Goal: Transaction & Acquisition: Purchase product/service

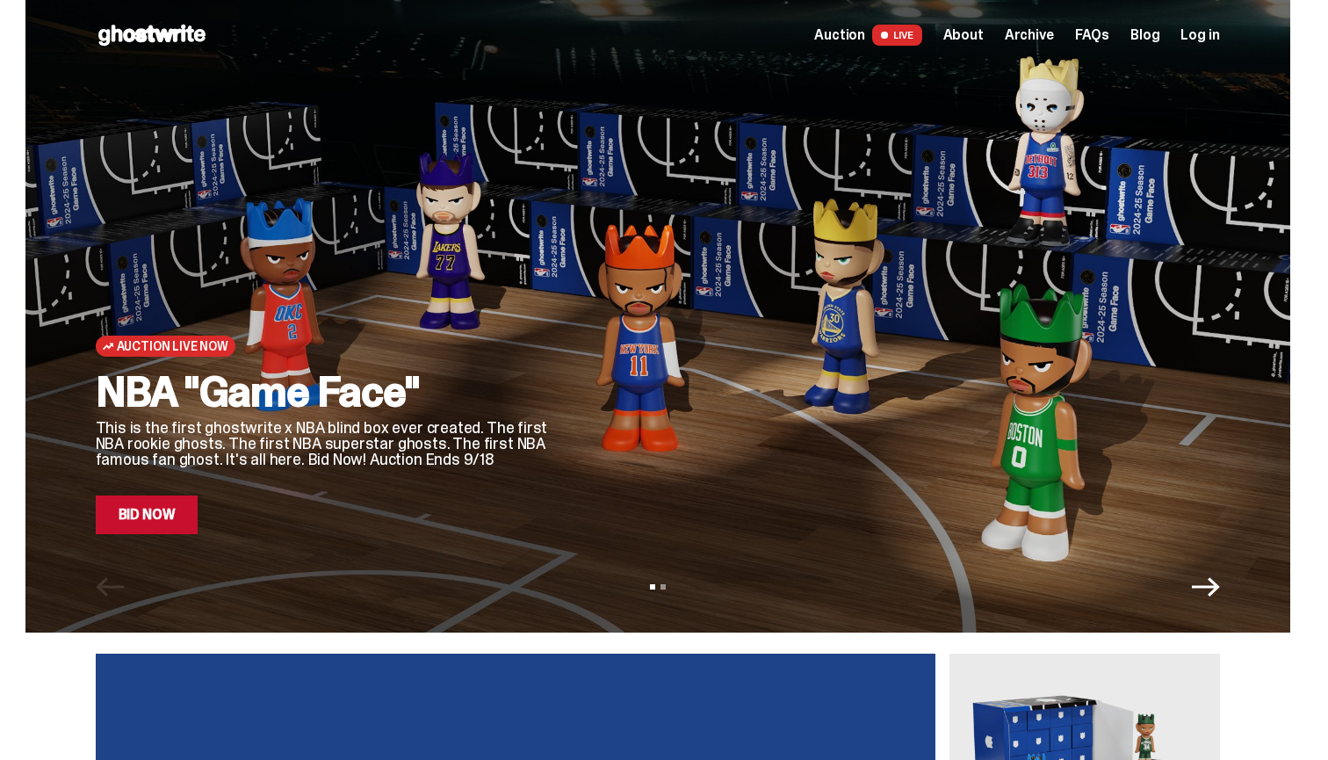
click at [178, 509] on link "Bid Now" at bounding box center [147, 514] width 103 height 39
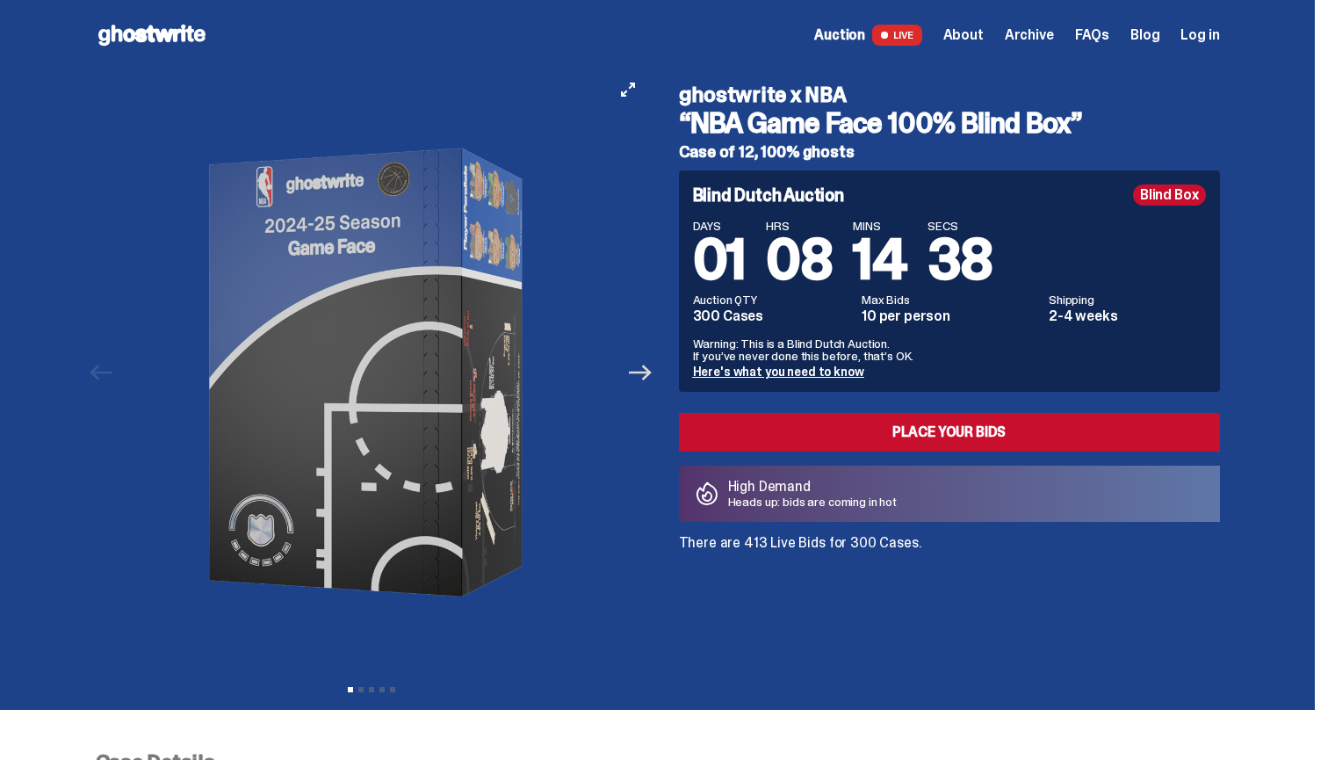
click at [640, 382] on icon "Next" at bounding box center [640, 372] width 23 height 23
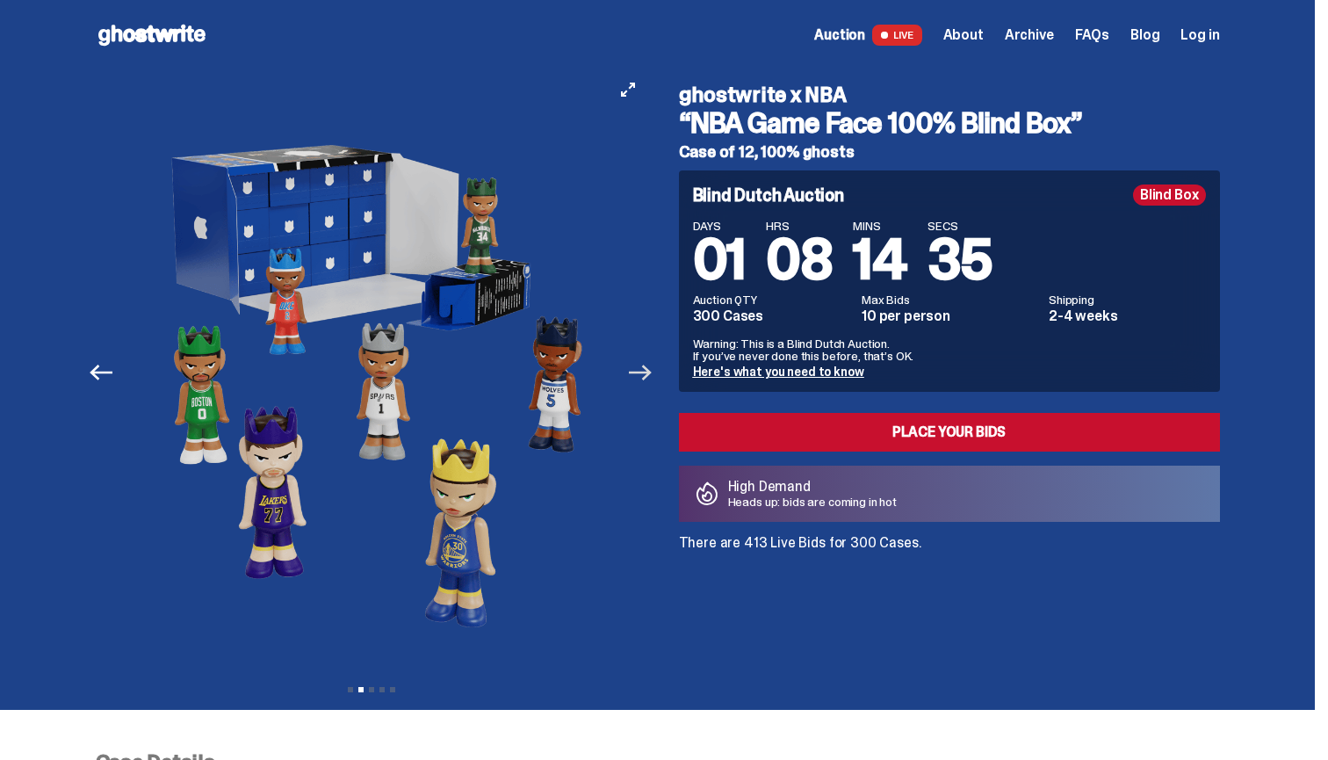
click at [640, 381] on icon "Next" at bounding box center [640, 372] width 23 height 23
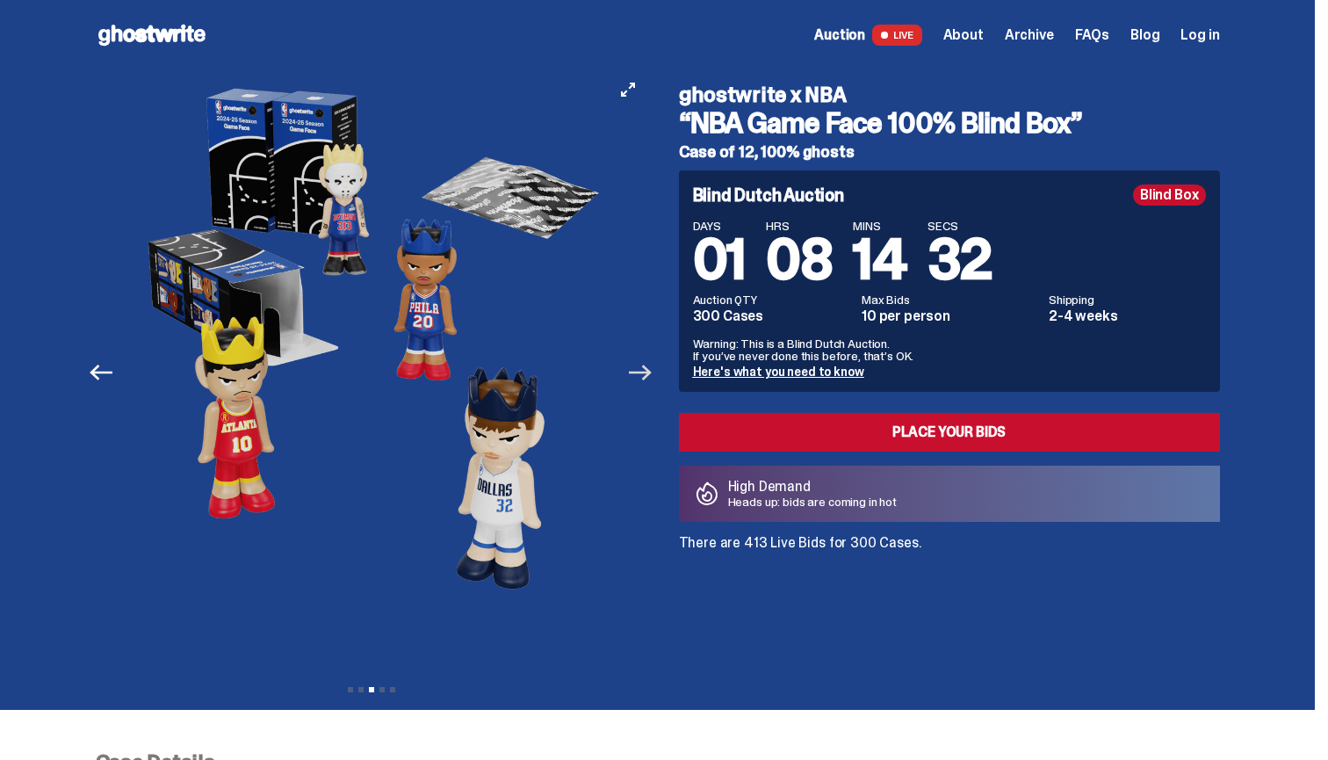
click at [640, 381] on icon "Next" at bounding box center [640, 372] width 23 height 23
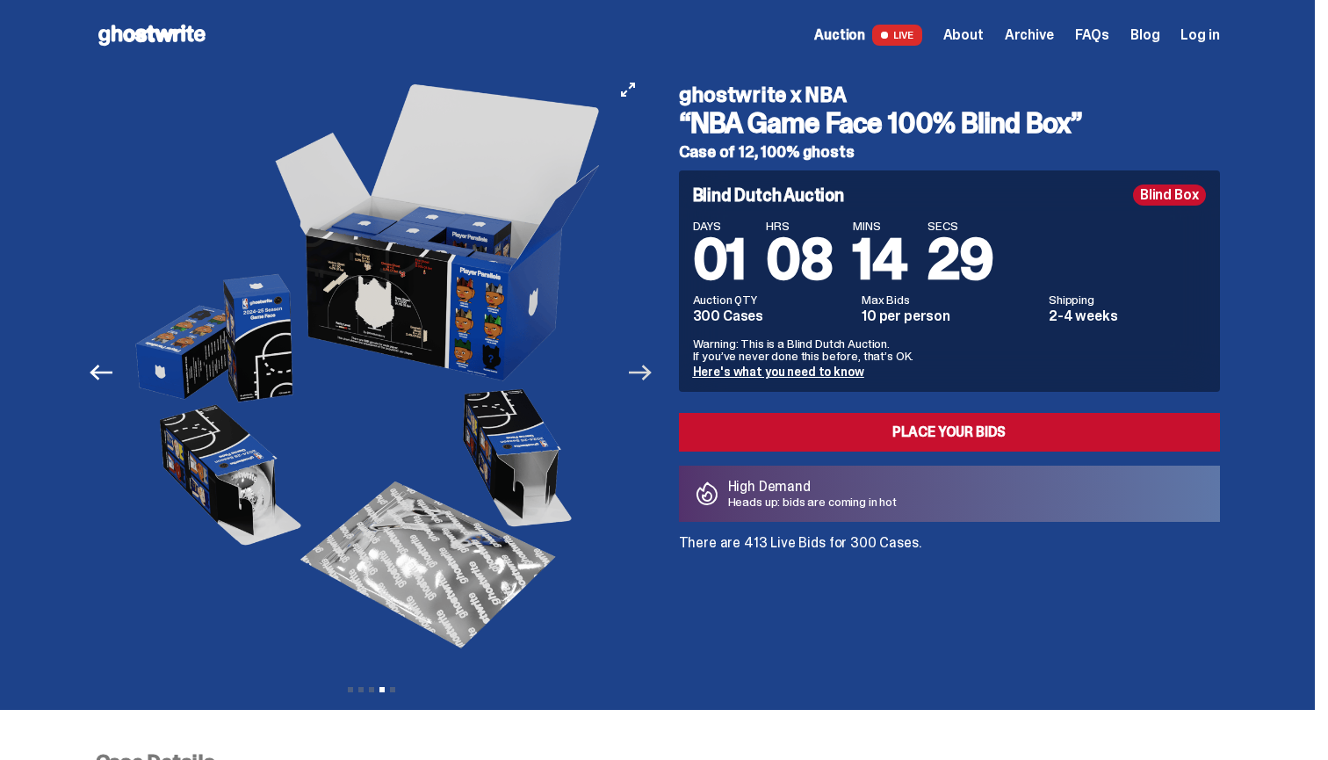
click at [640, 381] on icon "Next" at bounding box center [640, 372] width 23 height 23
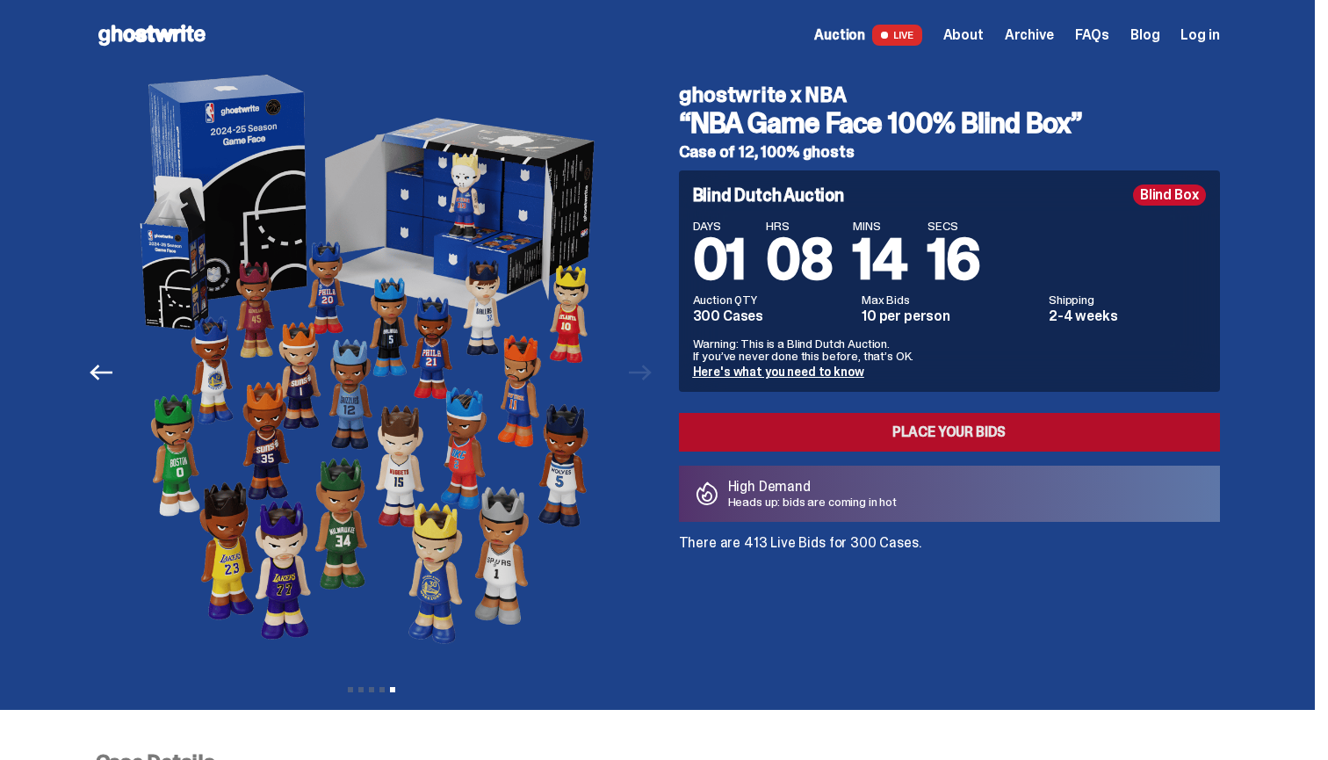
click at [913, 429] on link "Place your Bids" at bounding box center [949, 432] width 541 height 39
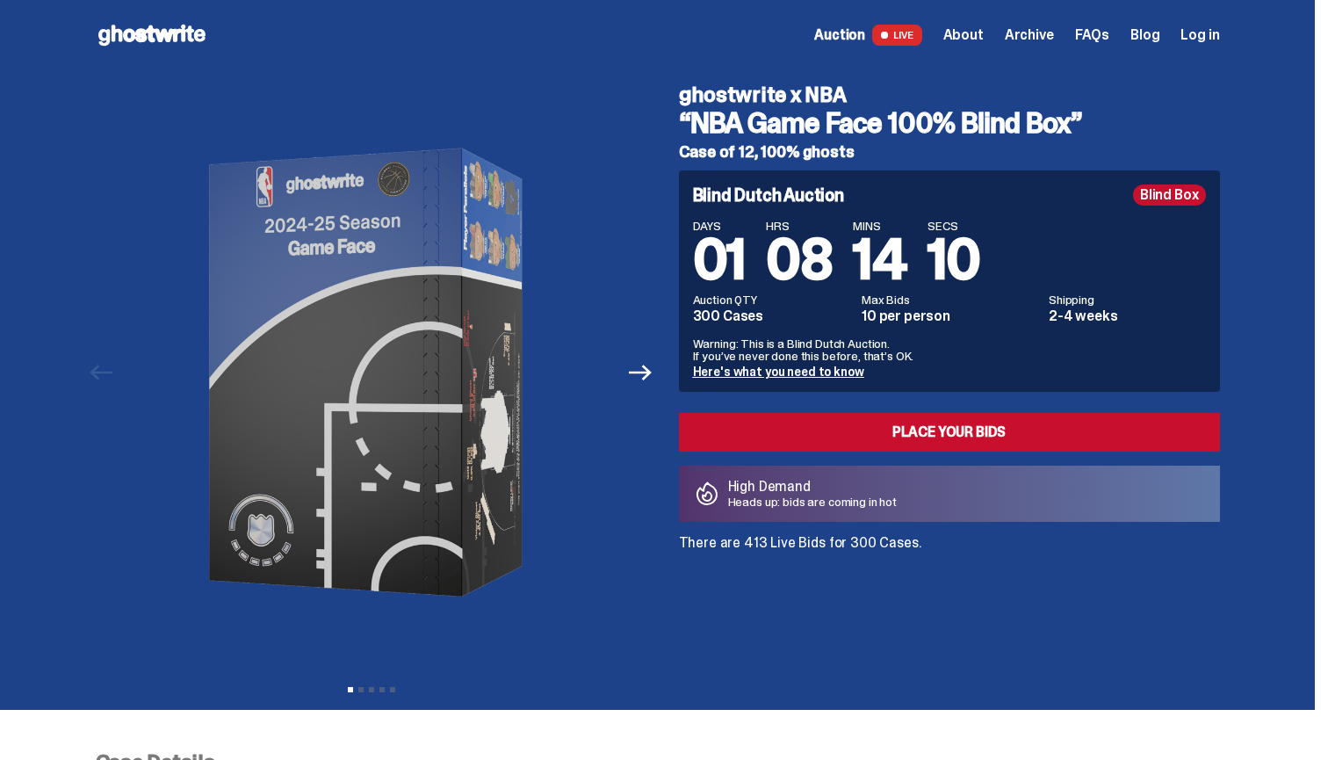
click at [964, 36] on span "About" at bounding box center [963, 35] width 40 height 14
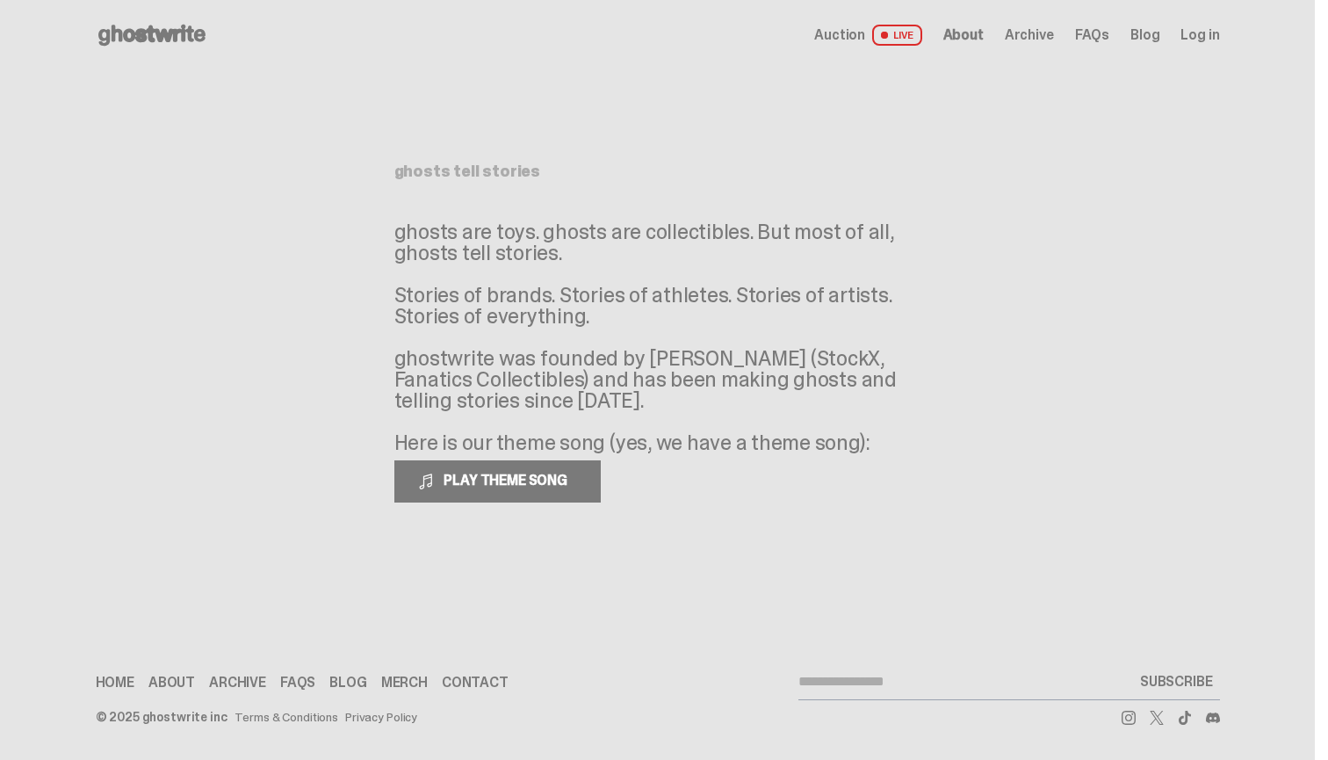
click at [971, 32] on span "About" at bounding box center [963, 35] width 40 height 14
